Goal: Communication & Community: Answer question/provide support

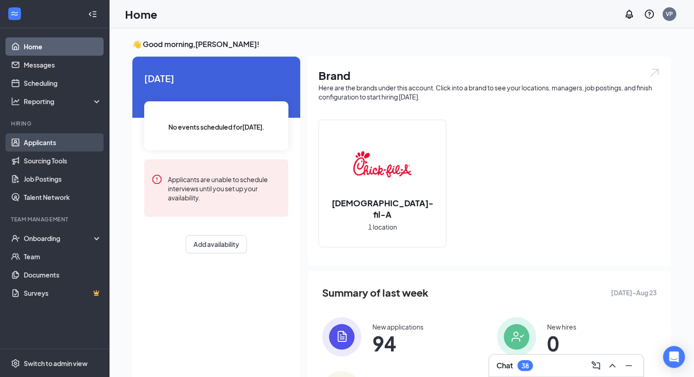
click at [41, 140] on link "Applicants" at bounding box center [63, 142] width 78 height 18
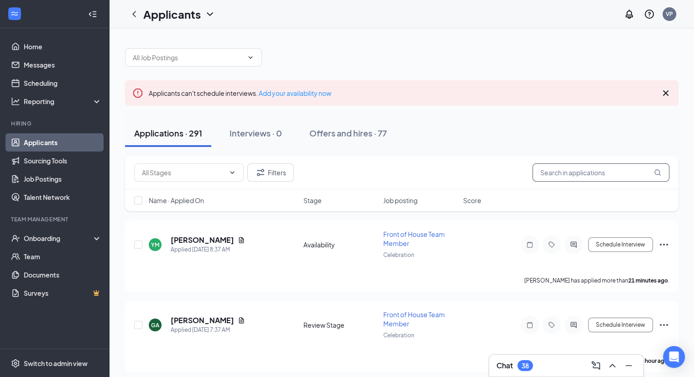
click at [572, 173] on input "text" at bounding box center [601, 172] width 137 height 18
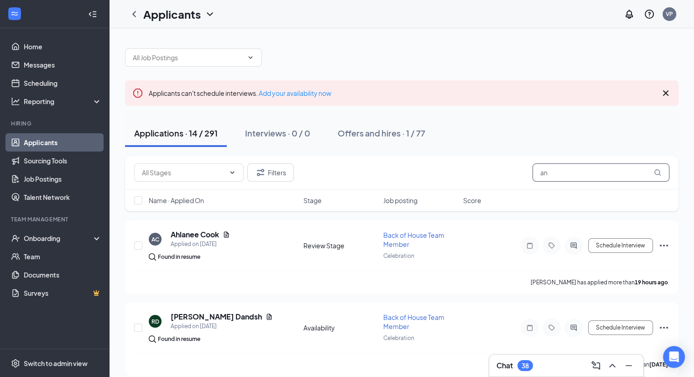
type input "a"
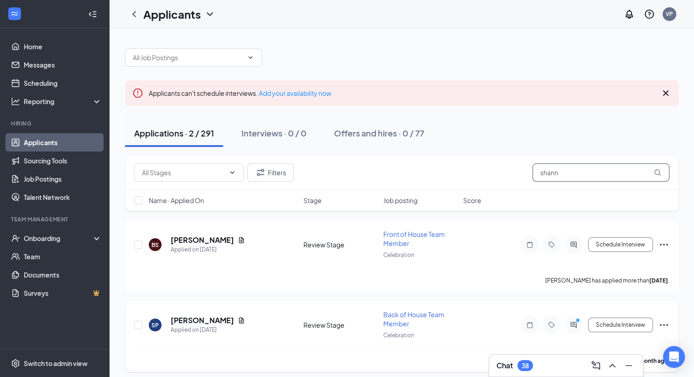
type input "shann"
click at [234, 316] on h5 "[PERSON_NAME]" at bounding box center [202, 320] width 63 height 10
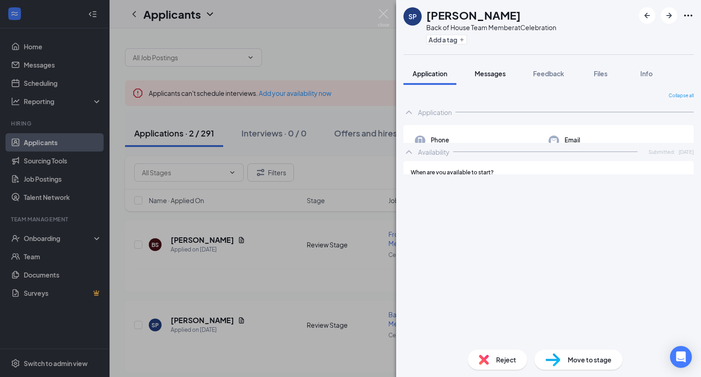
click at [494, 73] on span "Messages" at bounding box center [490, 73] width 31 height 8
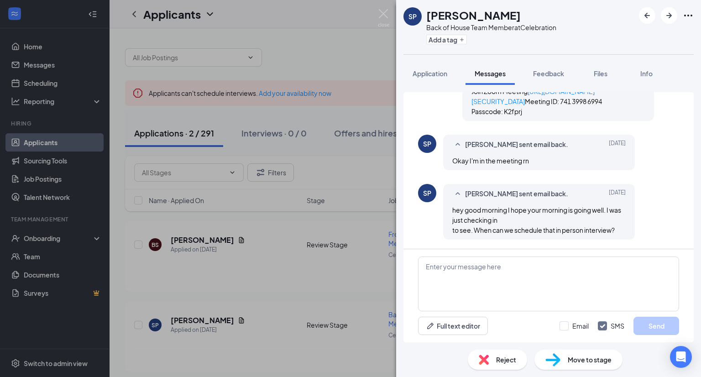
scroll to position [798, 0]
click at [474, 281] on textarea at bounding box center [548, 284] width 261 height 55
paste textarea "Hi [PERSON_NAME], good morning! I was speaking with our operations team regardi…"
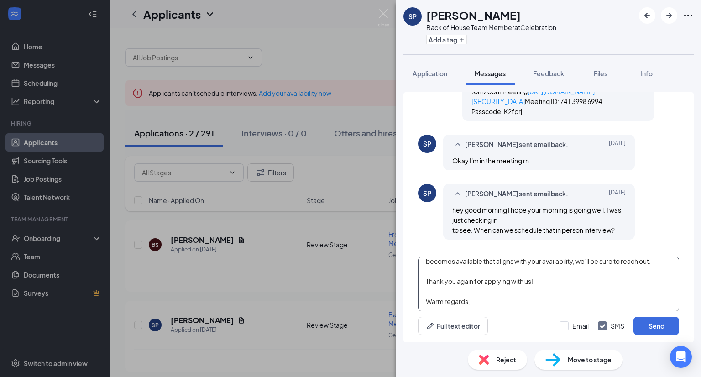
scroll to position [106, 0]
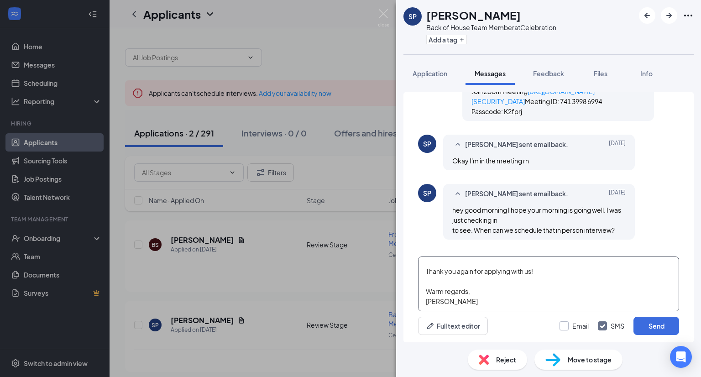
type textarea "Hi [PERSON_NAME], good morning! I was speaking with our operations team regardi…"
click at [564, 323] on input "Email" at bounding box center [574, 325] width 29 height 9
checkbox input "true"
click at [658, 330] on button "Send" at bounding box center [657, 326] width 46 height 18
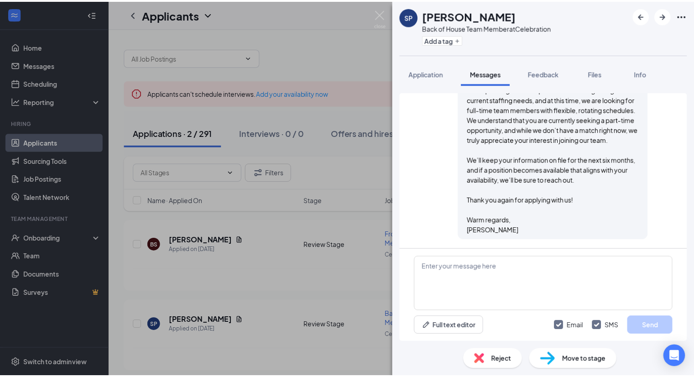
scroll to position [1236, 0]
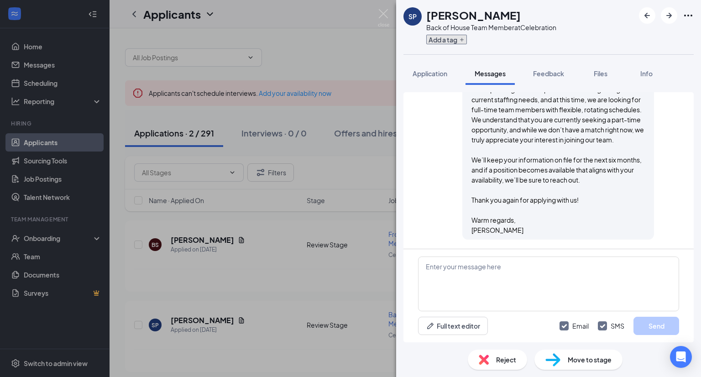
click at [453, 37] on button "Add a tag" at bounding box center [446, 40] width 41 height 10
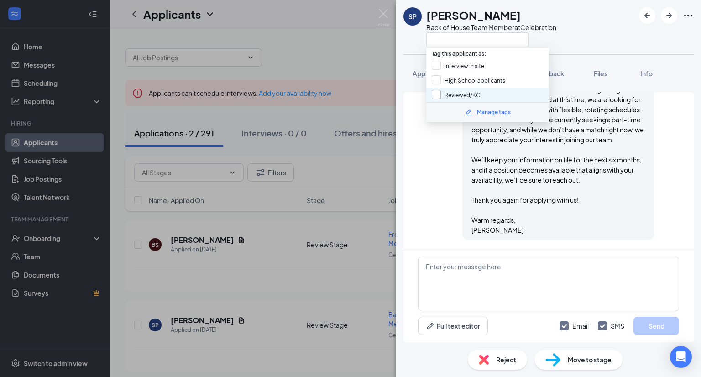
click at [460, 94] on input "Reviewed/KC" at bounding box center [456, 95] width 48 height 10
checkbox input "true"
click at [387, 22] on img at bounding box center [383, 18] width 11 height 18
